Goal: Check status: Check status

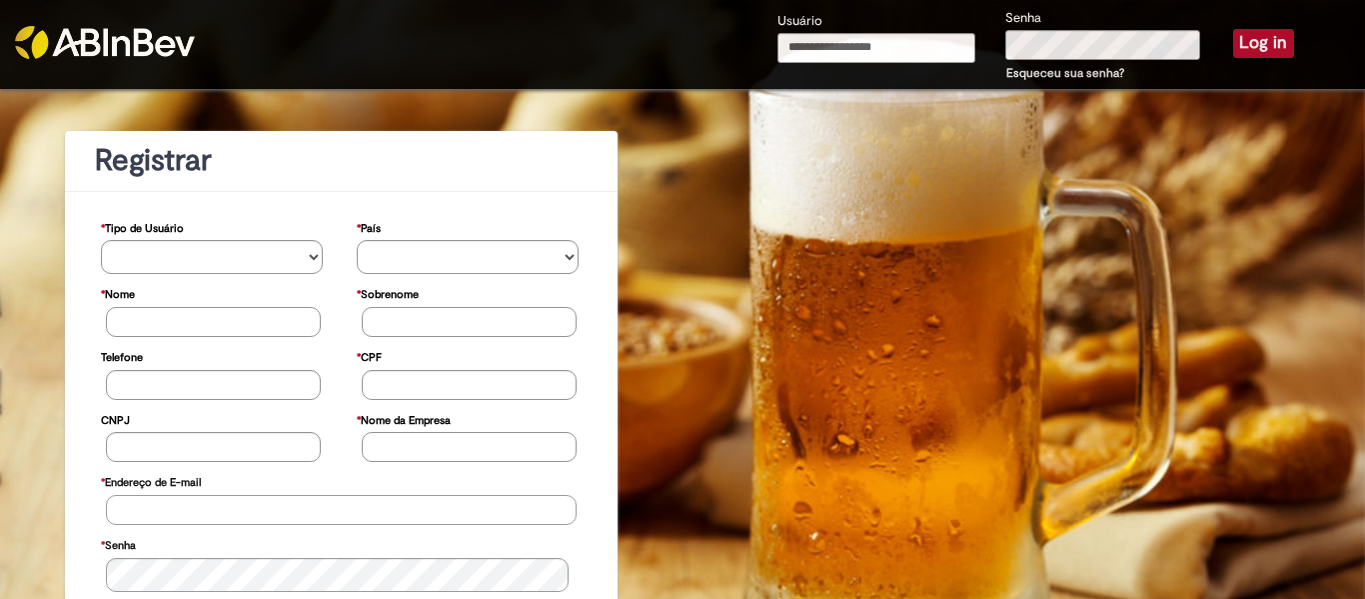
type input "**********"
click at [1233, 51] on button "Log in" at bounding box center [1263, 43] width 61 height 28
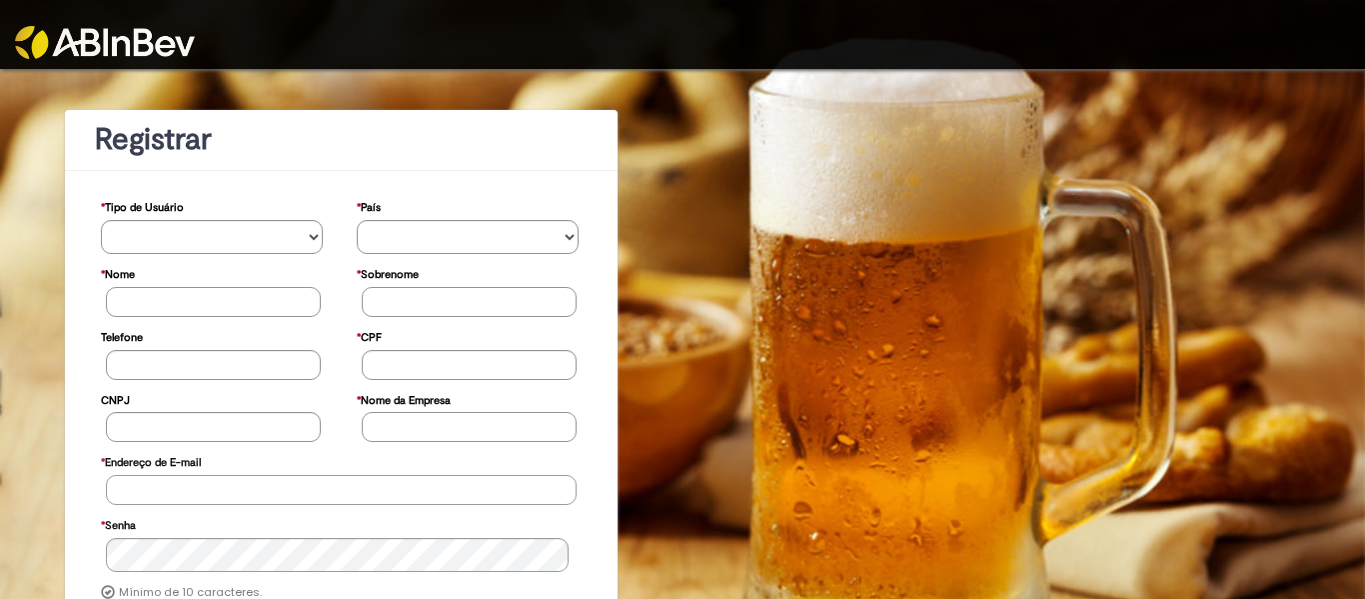
type input "**********"
click at [1131, 60] on div at bounding box center [682, 34] width 1365 height 69
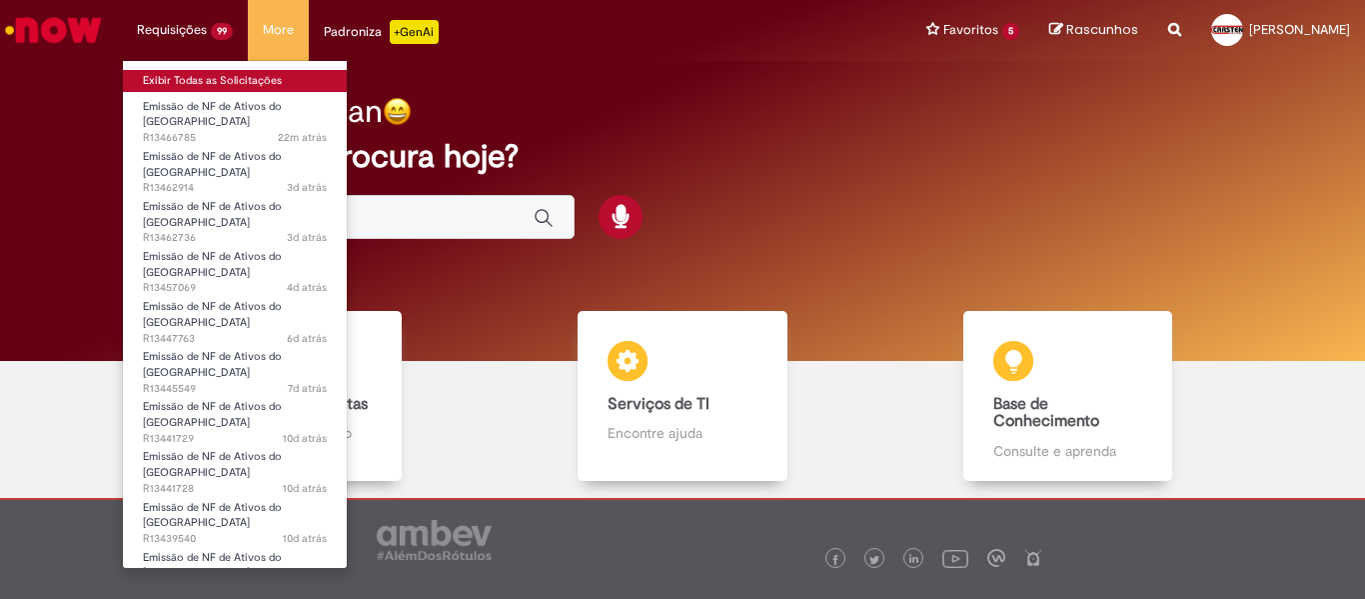
click at [189, 85] on link "Exibir Todas as Solicitações" at bounding box center [235, 81] width 224 height 22
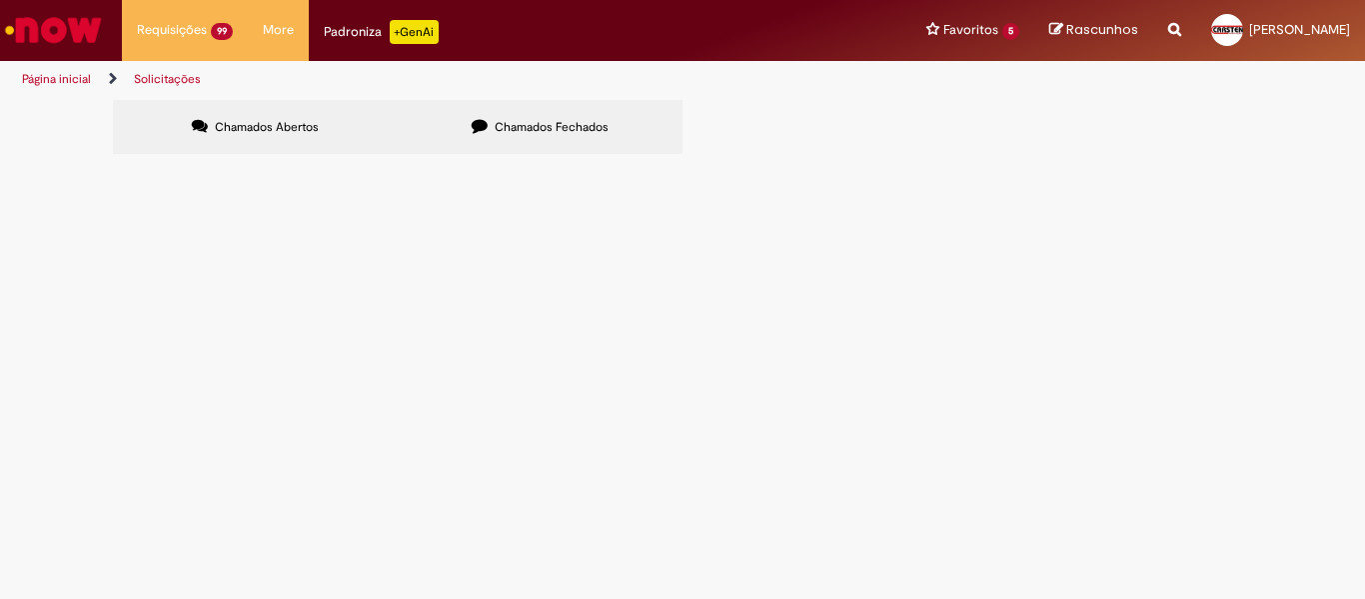
click at [0, 0] on span "NF DE RETORNO DE ATG - DT 6101997264 MOTORISTA [PERSON_NAME] 22 PALETES" at bounding box center [0, 0] width 0 height 0
click at [0, 0] on span "Emissão de NF de Ativos do [GEOGRAPHIC_DATA]" at bounding box center [0, 0] width 0 height 0
click at [0, 0] on span "NF DE RETORNO DE ATG - DT 6101997264 MOTORISTA [PERSON_NAME] 22 PALETES" at bounding box center [0, 0] width 0 height 0
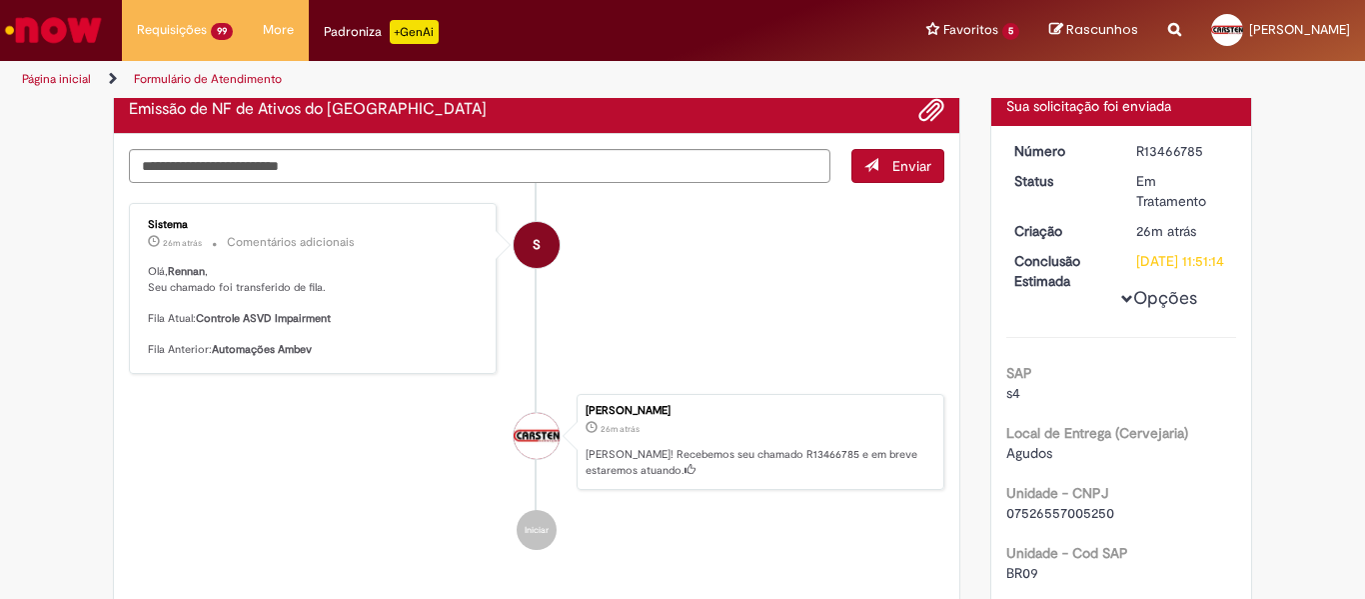
scroll to position [100, 0]
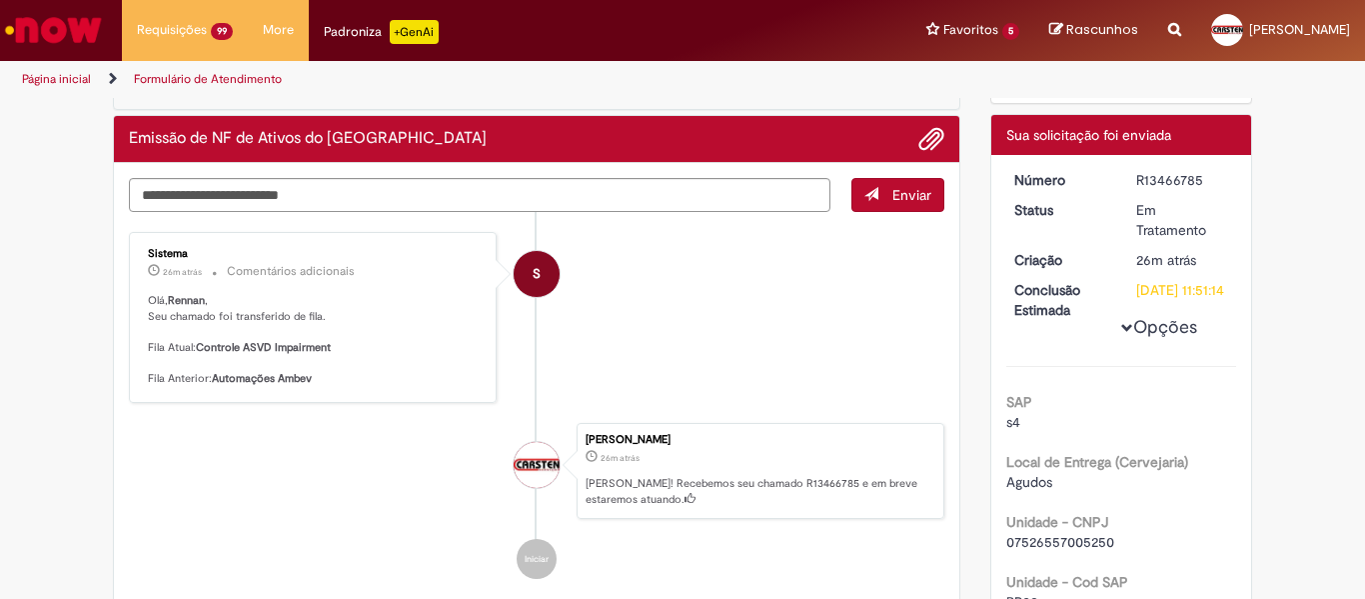
click at [445, 456] on li "[PERSON_NAME] 26m atrás 26 minutos atrás [PERSON_NAME]! Recebemos seu chamado R…" at bounding box center [537, 471] width 816 height 96
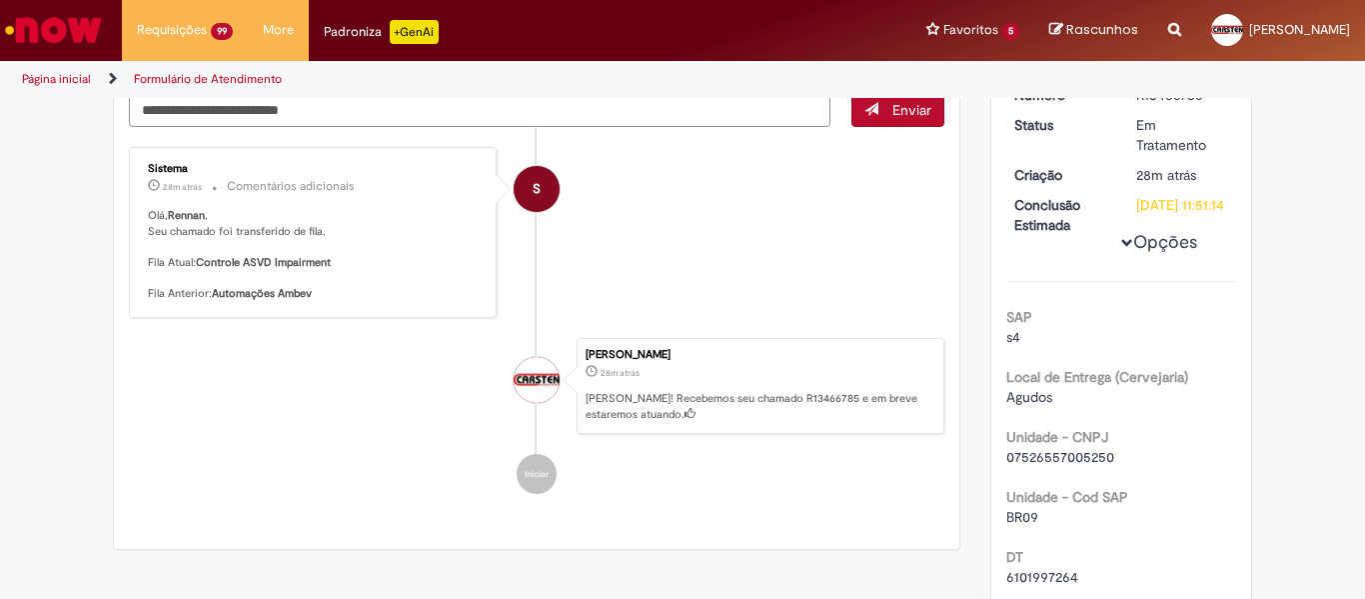
scroll to position [0, 0]
